Goal: Transaction & Acquisition: Purchase product/service

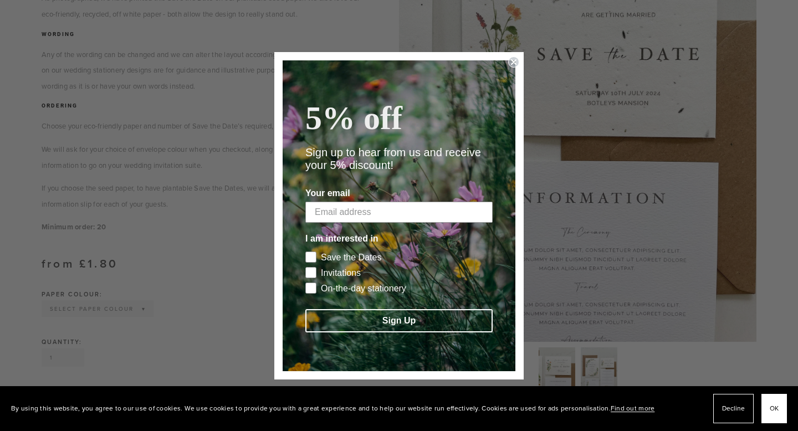
scroll to position [393, 0]
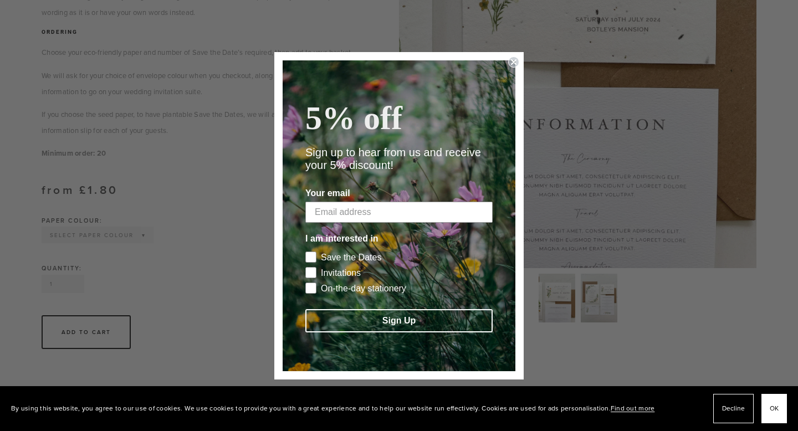
click at [510, 63] on circle "Close dialog" at bounding box center [514, 62] width 11 height 11
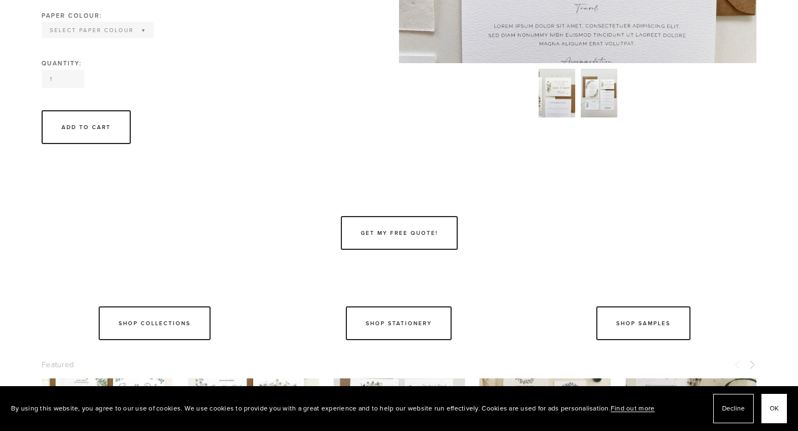
scroll to position [613, 0]
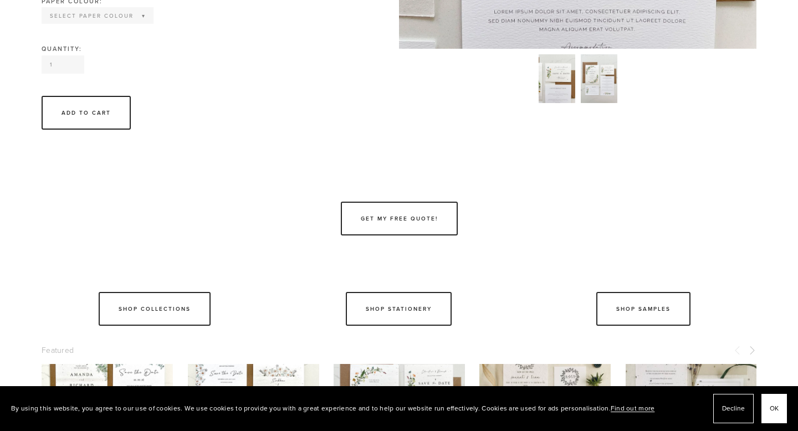
click at [591, 95] on img at bounding box center [599, 78] width 37 height 49
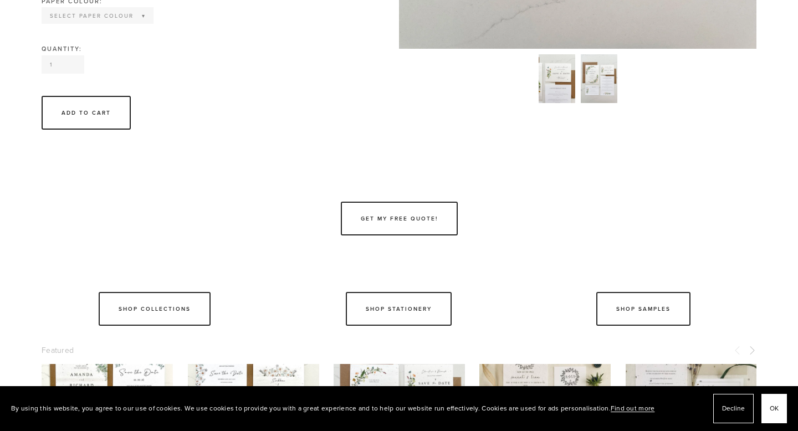
click at [591, 76] on img at bounding box center [599, 78] width 37 height 49
click at [591, 80] on img at bounding box center [599, 78] width 37 height 49
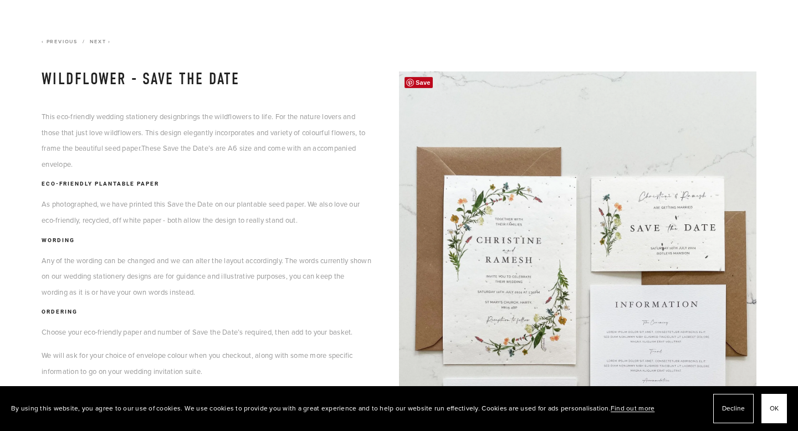
scroll to position [0, 0]
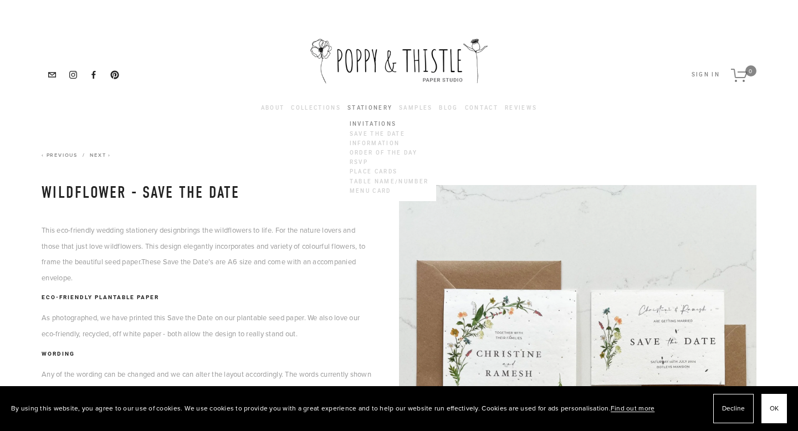
click at [376, 122] on link "Invitations" at bounding box center [388, 124] width 83 height 9
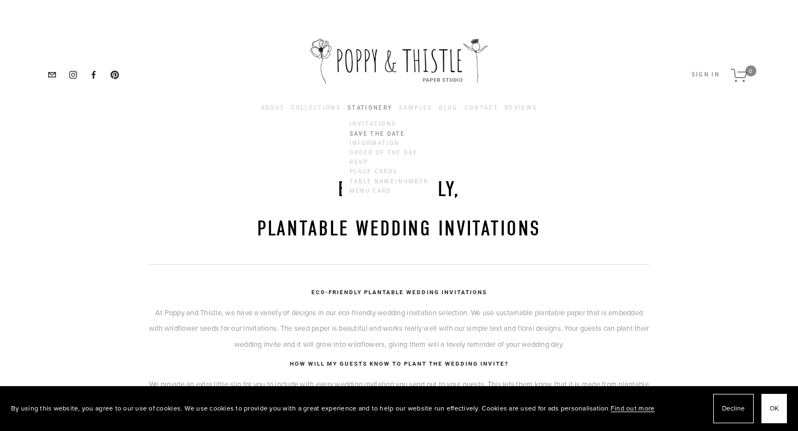
click at [368, 132] on link "Save the Date" at bounding box center [388, 133] width 83 height 9
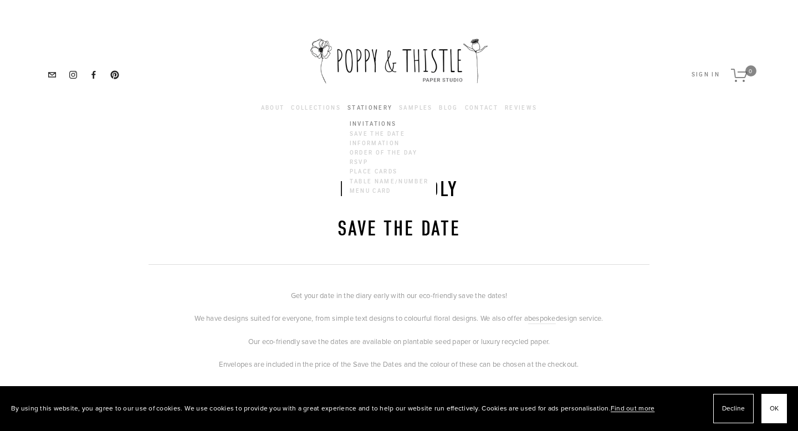
click at [361, 121] on link "Invitations" at bounding box center [388, 124] width 83 height 9
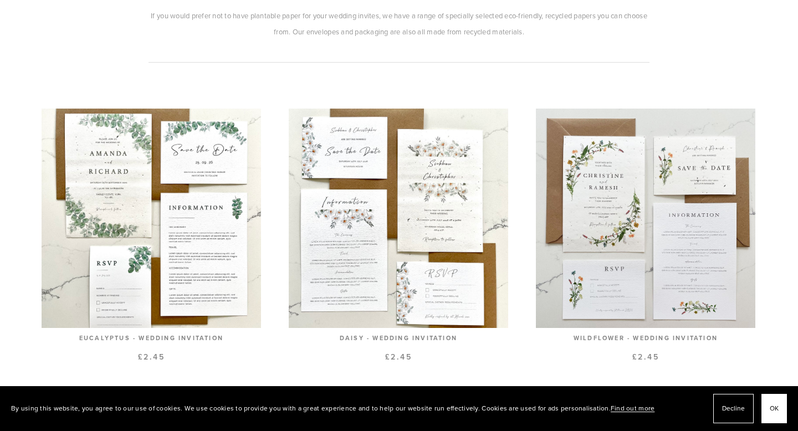
scroll to position [444, 0]
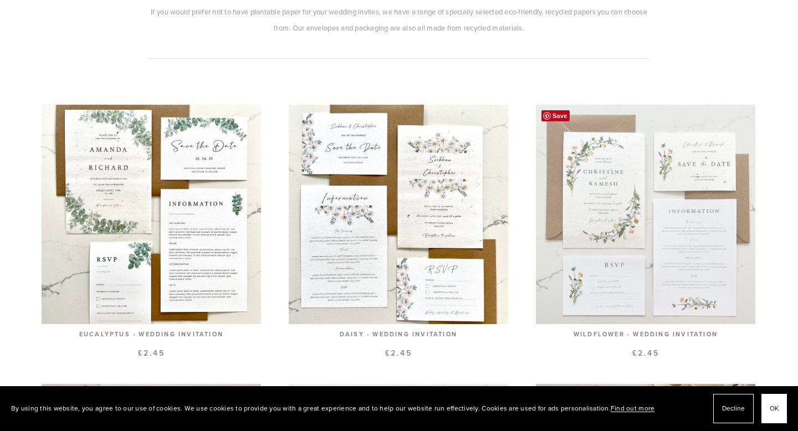
click at [611, 203] on link at bounding box center [645, 231] width 219 height 252
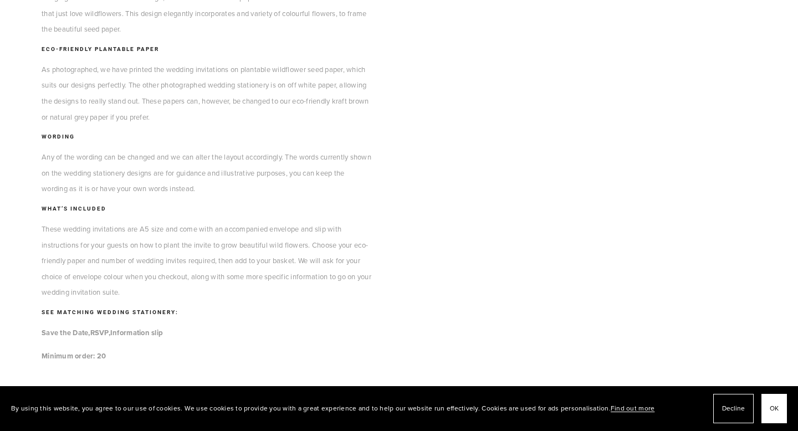
scroll to position [240, 0]
